Goal: Transaction & Acquisition: Obtain resource

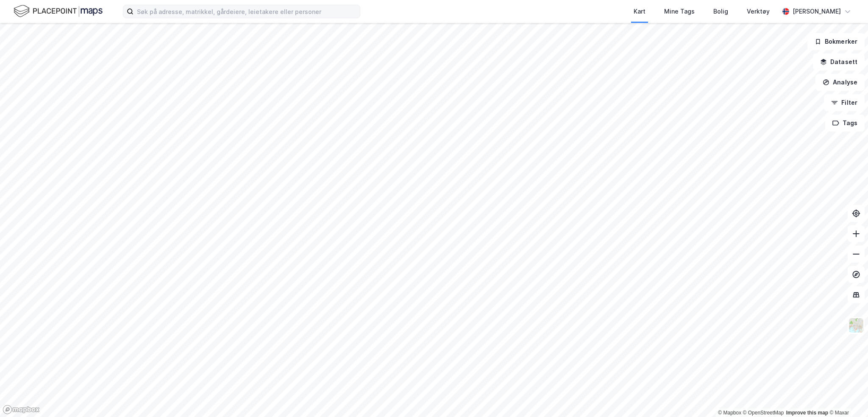
click at [252, 5] on label at bounding box center [241, 12] width 237 height 14
click at [252, 5] on input at bounding box center [247, 11] width 226 height 13
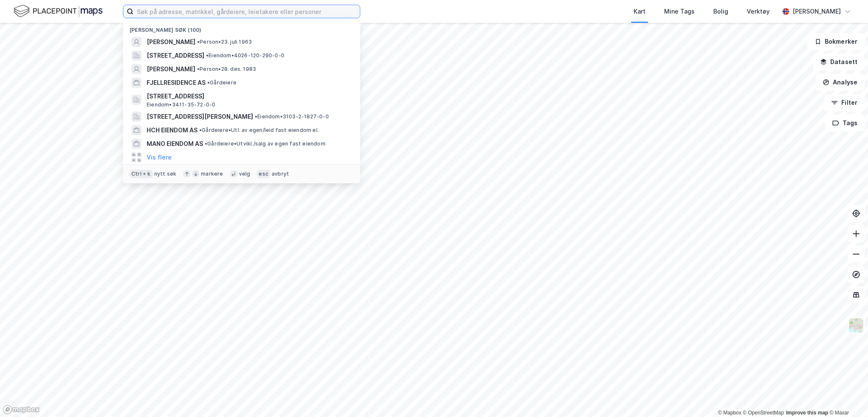
click at [249, 10] on input at bounding box center [247, 11] width 226 height 13
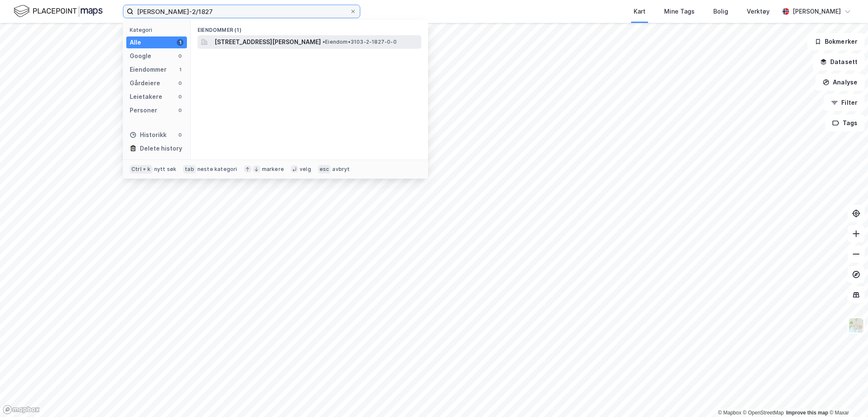
type input "[PERSON_NAME]-2/1827"
click at [302, 43] on span "[STREET_ADDRESS][PERSON_NAME]" at bounding box center [268, 42] width 106 height 10
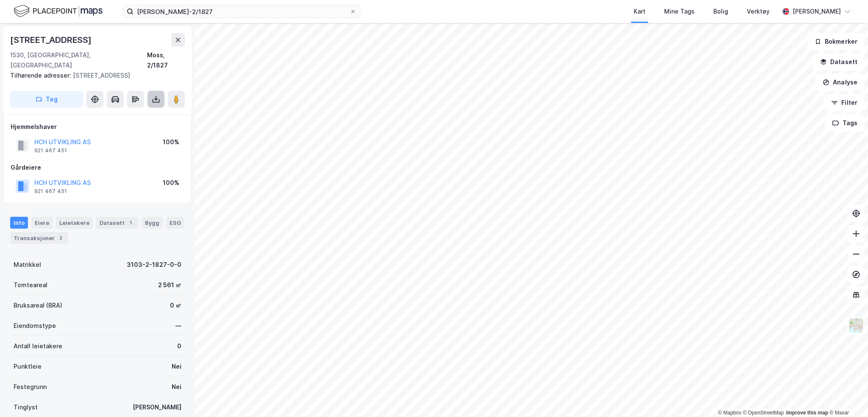
click at [156, 96] on icon at bounding box center [156, 98] width 1 height 5
click at [119, 113] on div "Last ned grunnbok" at bounding box center [113, 116] width 49 height 7
